Goal: Information Seeking & Learning: Learn about a topic

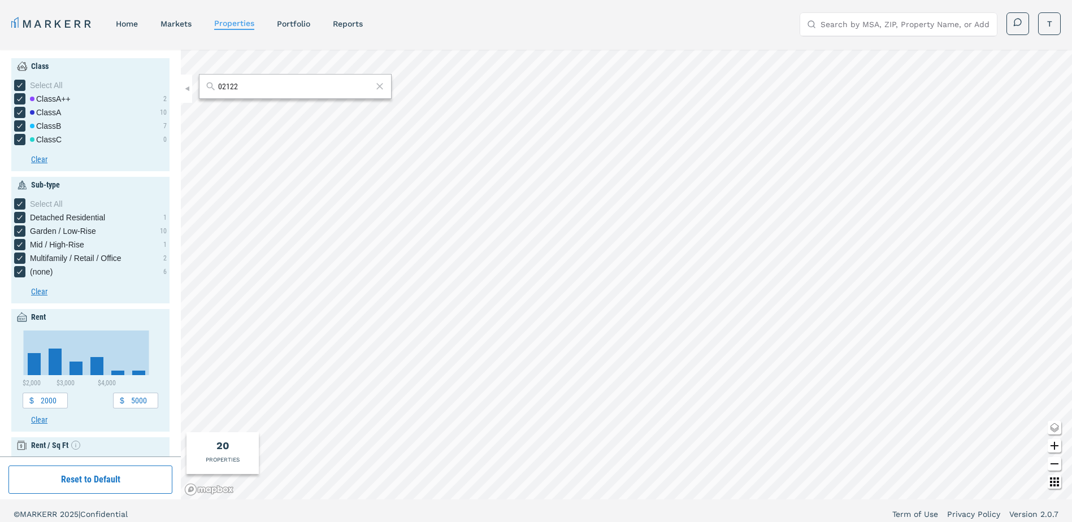
scroll to position [332, 0]
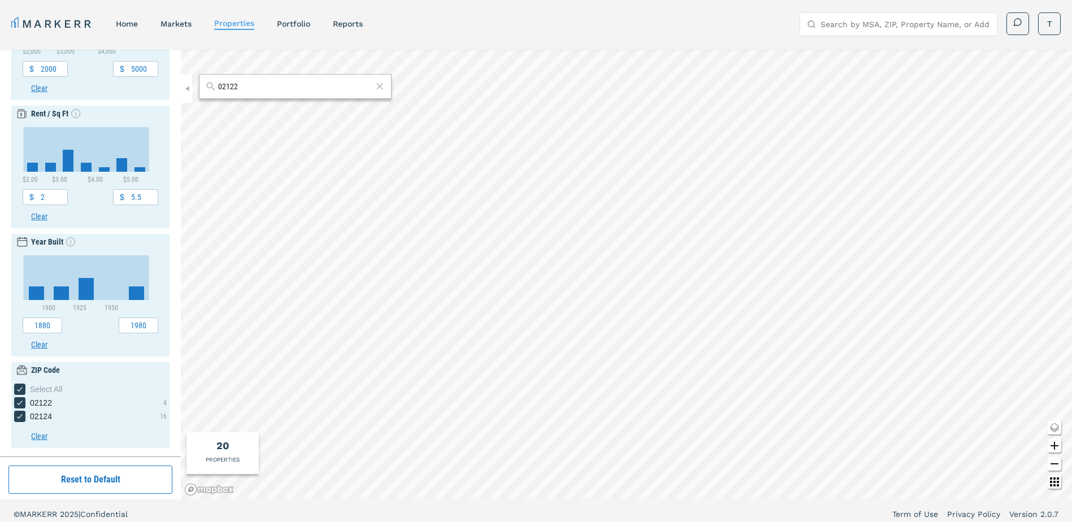
click at [273, 89] on input "02122" at bounding box center [295, 86] width 154 height 11
type input "02124"
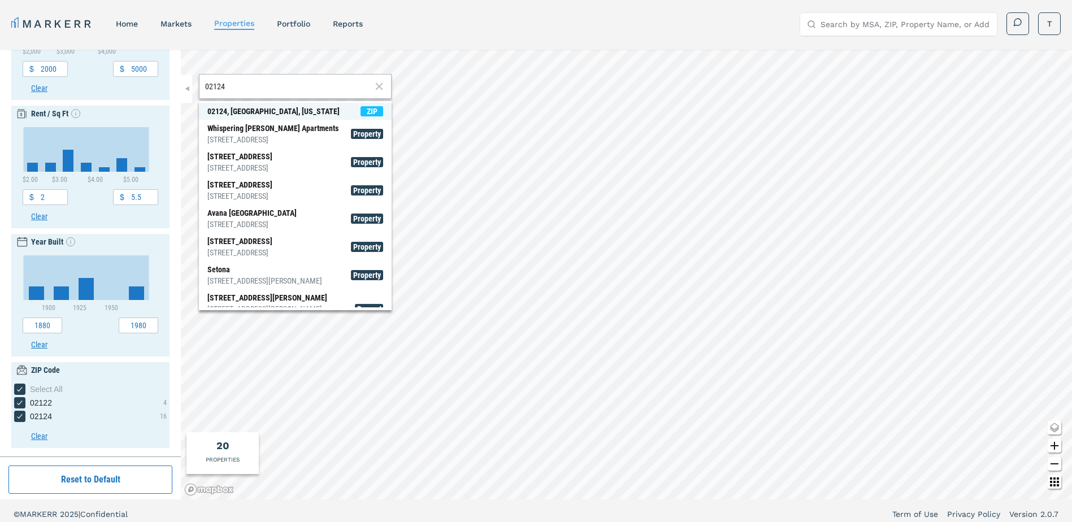
click at [309, 114] on div "02124, Dorchester, Massachusetts" at bounding box center [273, 111] width 132 height 11
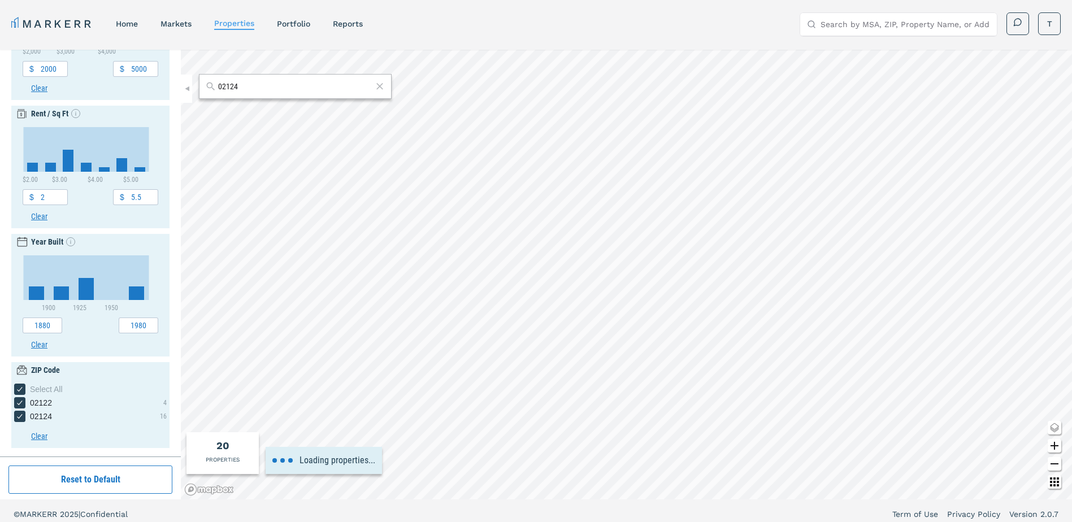
type input "1500"
type input "6500"
type input "1"
type input "10"
type input "2040"
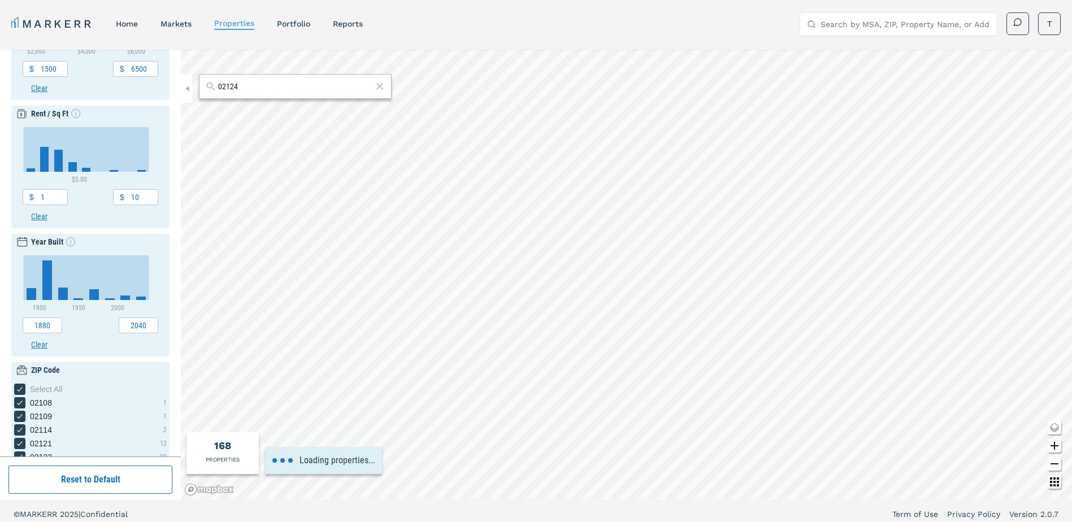
type input "1000"
type input "7000"
type input "5.5"
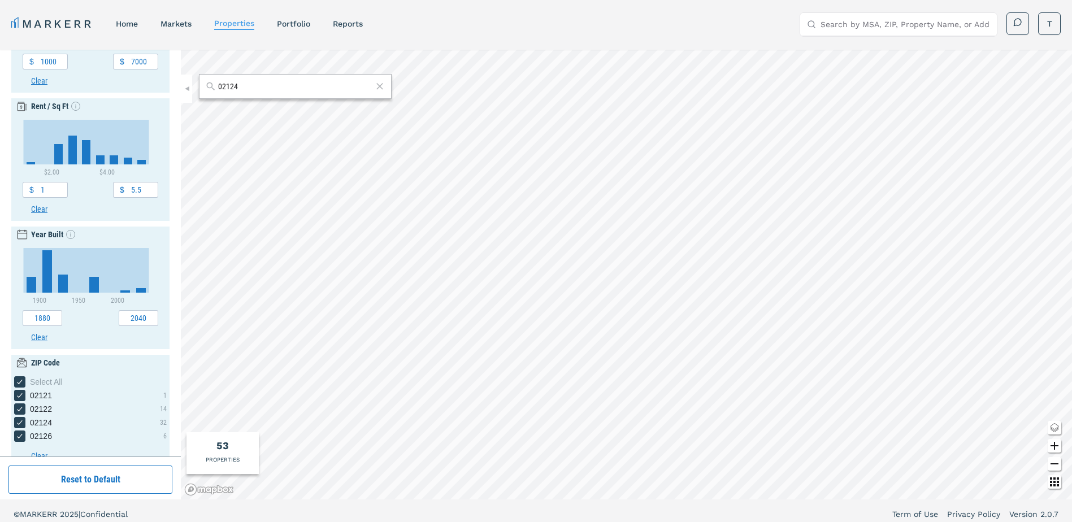
scroll to position [359, 0]
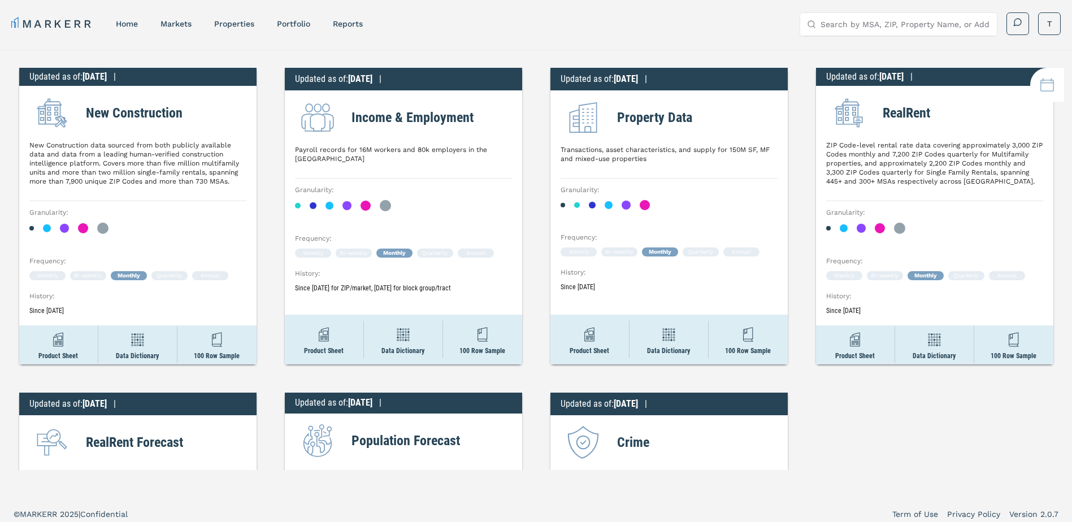
scroll to position [228, 0]
